Goal: Information Seeking & Learning: Learn about a topic

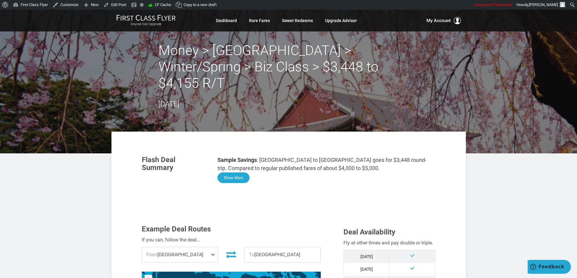
click at [241, 173] on button "Show More" at bounding box center [233, 178] width 32 height 11
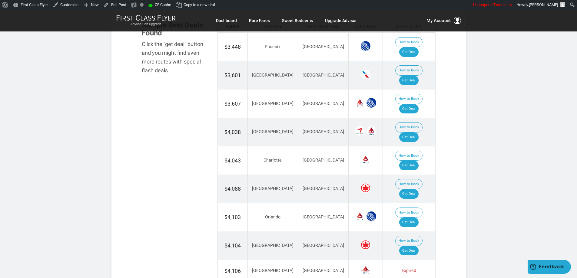
scroll to position [757, 0]
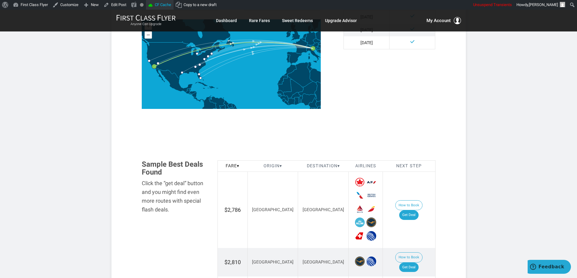
scroll to position [243, 0]
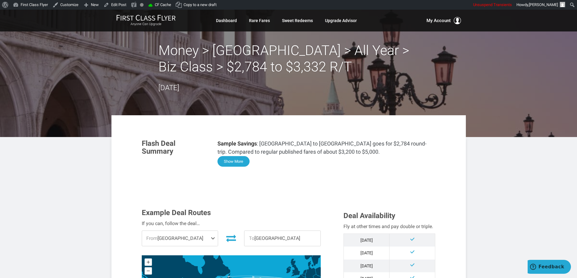
click at [243, 161] on button "Show More" at bounding box center [233, 161] width 32 height 11
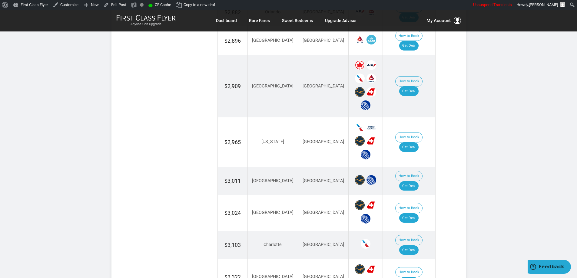
scroll to position [1090, 0]
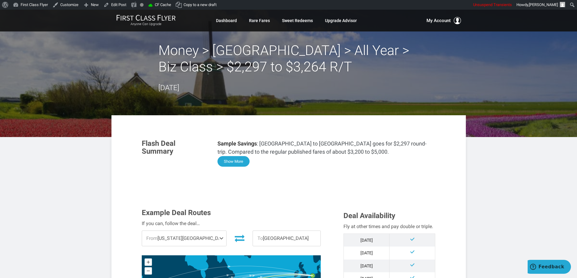
click at [237, 163] on button "Show More" at bounding box center [233, 161] width 32 height 11
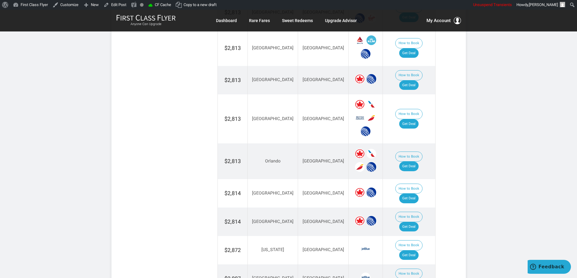
scroll to position [701, 0]
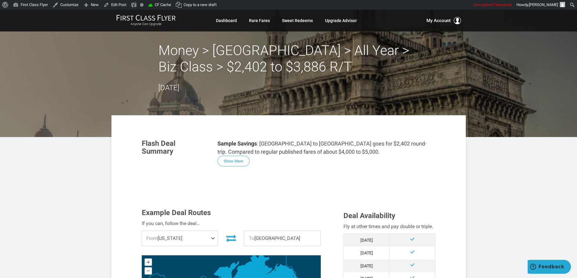
click at [383, 161] on div "Sample Savings : [GEOGRAPHIC_DATA] to [GEOGRAPHIC_DATA] goes for $2,402 round-t…" at bounding box center [326, 153] width 218 height 27
click at [238, 164] on button "Show More" at bounding box center [233, 161] width 32 height 11
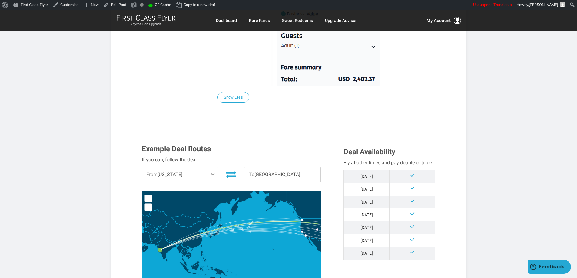
click at [469, 163] on article "Money > Mumbai > All Year > Biz Class > $2,402 to $3,886 R/T July 28, 2025 Flas…" at bounding box center [288, 267] width 577 height 1544
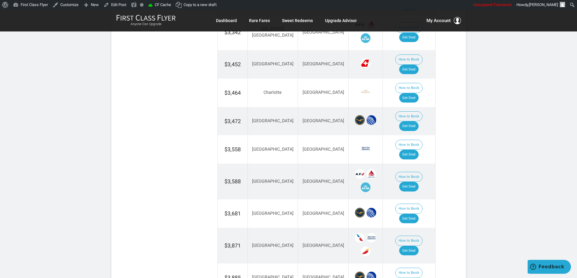
scroll to position [1060, 0]
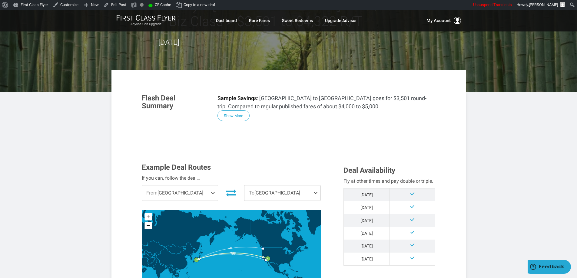
scroll to position [61, 0]
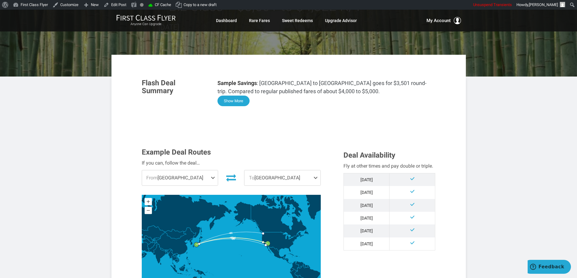
click at [237, 103] on button "Show More" at bounding box center [233, 101] width 32 height 11
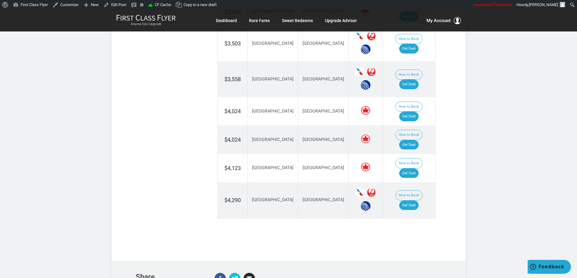
scroll to position [800, 0]
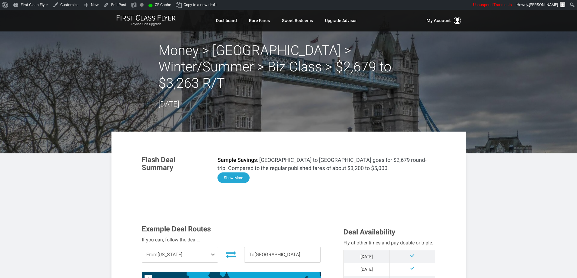
click at [231, 173] on button "Show More" at bounding box center [233, 178] width 32 height 11
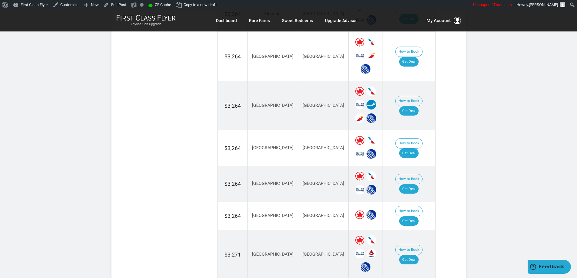
scroll to position [1150, 0]
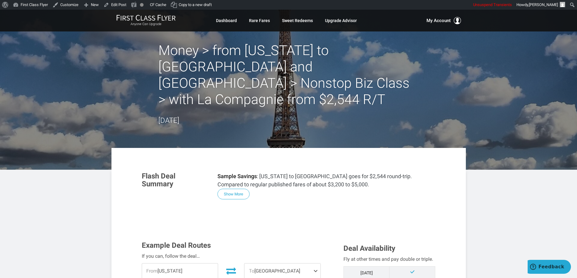
drag, startPoint x: 237, startPoint y: 180, endPoint x: 250, endPoint y: 180, distance: 13.3
click at [237, 189] on button "Show More" at bounding box center [233, 194] width 32 height 11
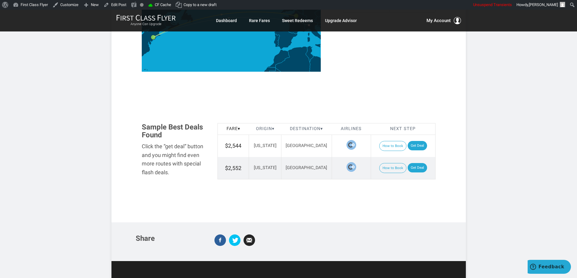
scroll to position [728, 0]
